Goal: Information Seeking & Learning: Learn about a topic

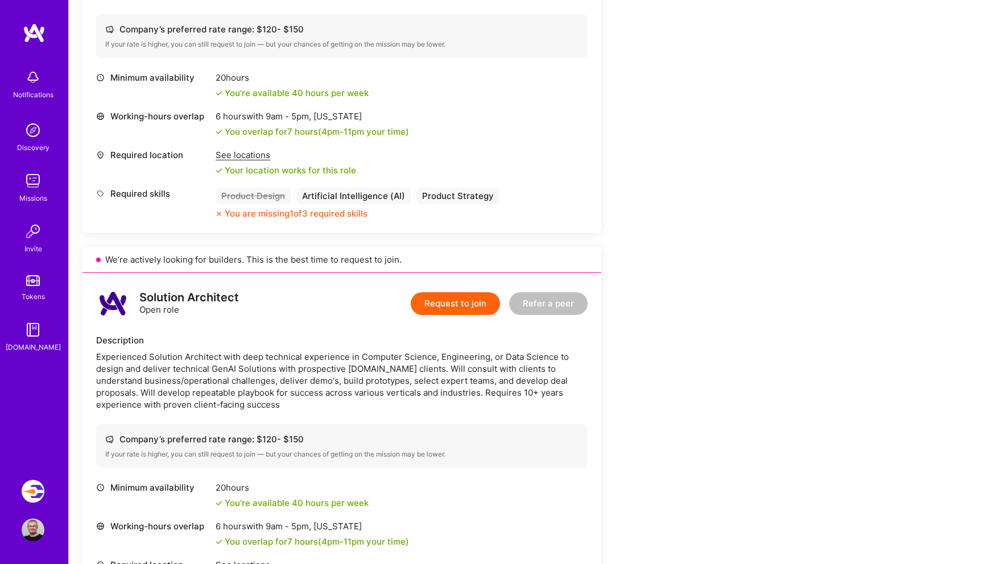
scroll to position [891, 0]
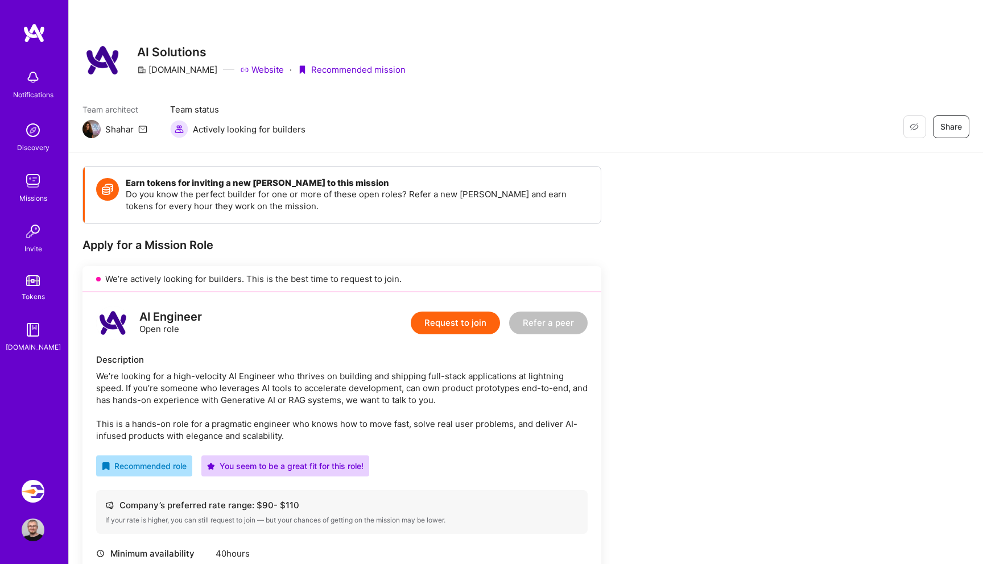
click at [254, 389] on div "We’re looking for a high-velocity AI Engineer who thrives on building and shipp…" at bounding box center [342, 406] width 492 height 72
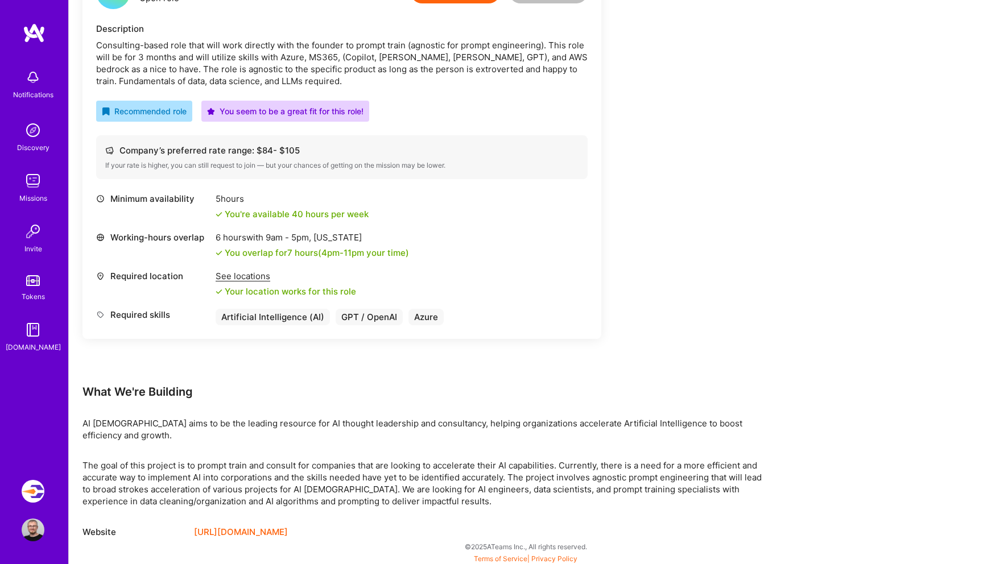
scroll to position [333, 0]
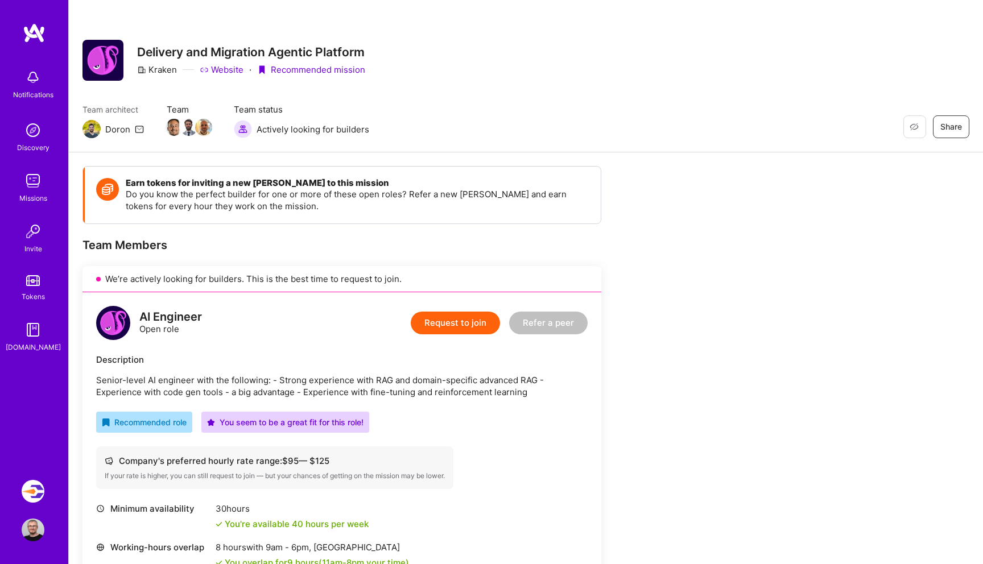
scroll to position [129, 0]
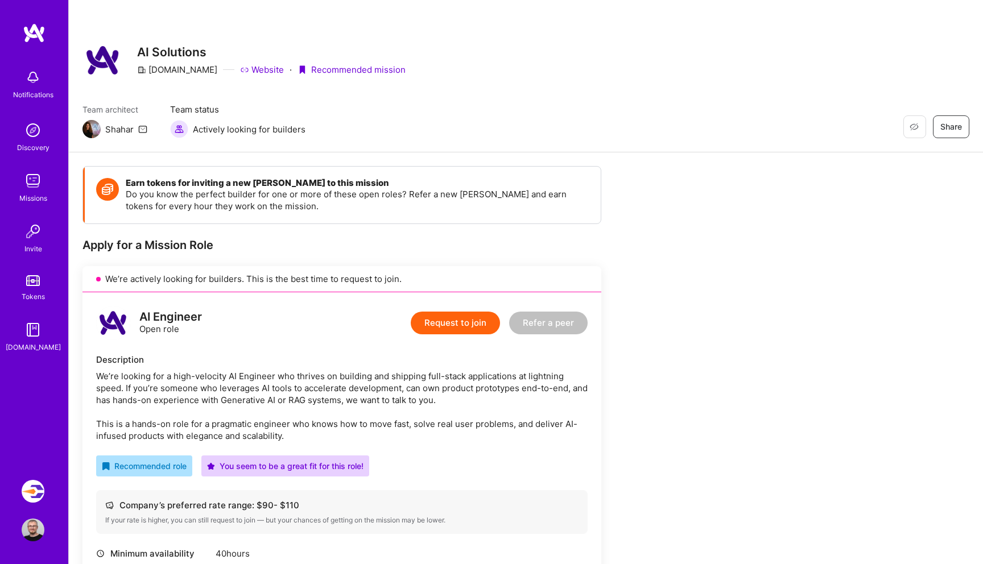
scroll to position [273, 0]
